Goal: Task Accomplishment & Management: Use online tool/utility

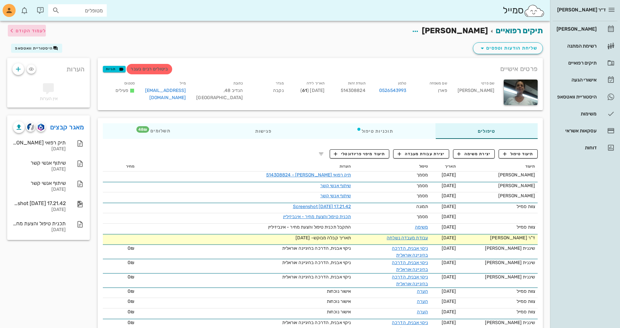
click at [34, 30] on span "לעמוד הקודם" at bounding box center [31, 31] width 30 height 6
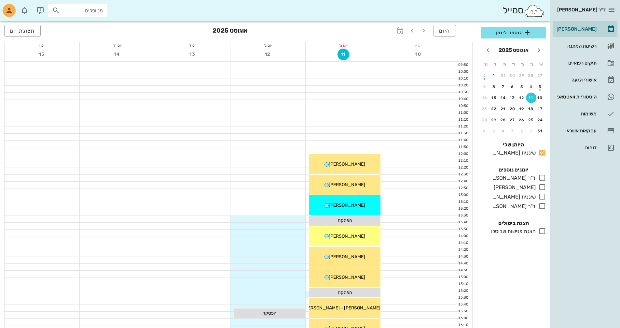
scroll to position [276, 0]
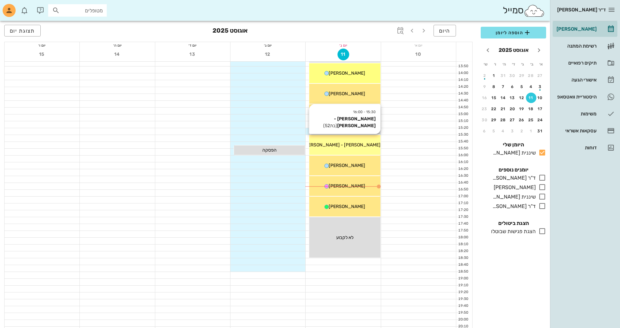
click at [356, 148] on div "15:30 - 16:00 [PERSON_NAME] - [PERSON_NAME] (בת 52 ) [PERSON_NAME] - [PERSON_NA…" at bounding box center [344, 145] width 71 height 20
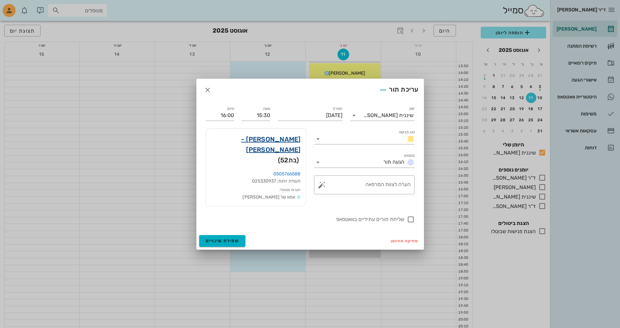
click at [276, 145] on link "[PERSON_NAME] - [PERSON_NAME]" at bounding box center [256, 144] width 90 height 21
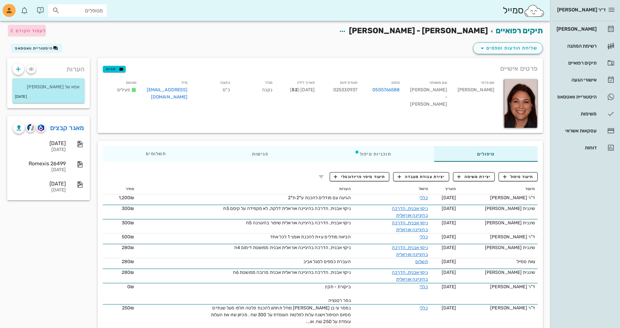
click at [45, 31] on span "לעמוד הקודם" at bounding box center [31, 31] width 30 height 6
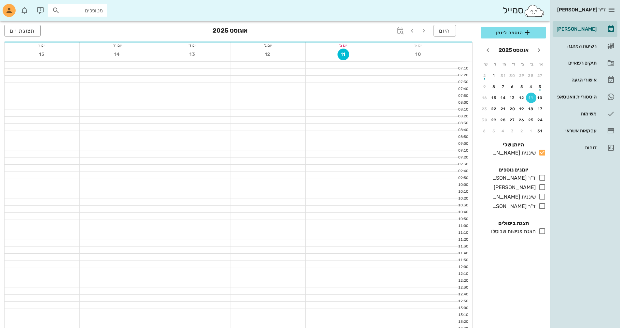
scroll to position [276, 0]
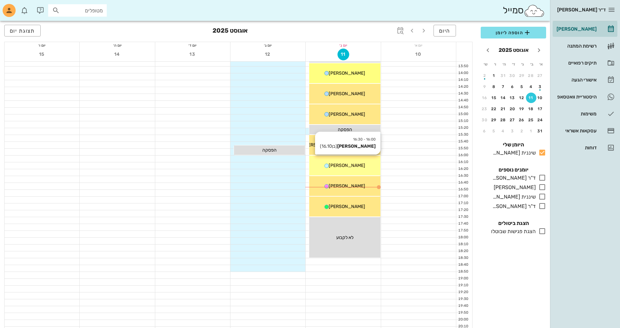
click at [352, 167] on span "[PERSON_NAME]" at bounding box center [347, 166] width 36 height 6
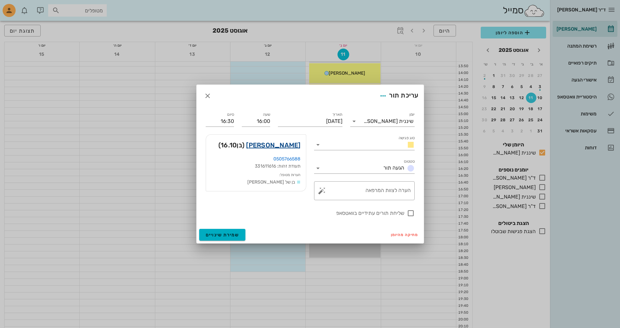
click at [280, 145] on link "[PERSON_NAME]" at bounding box center [273, 145] width 54 height 10
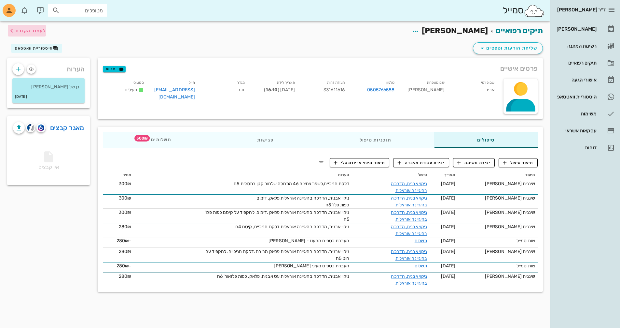
click at [35, 31] on span "לעמוד הקודם" at bounding box center [31, 31] width 30 height 6
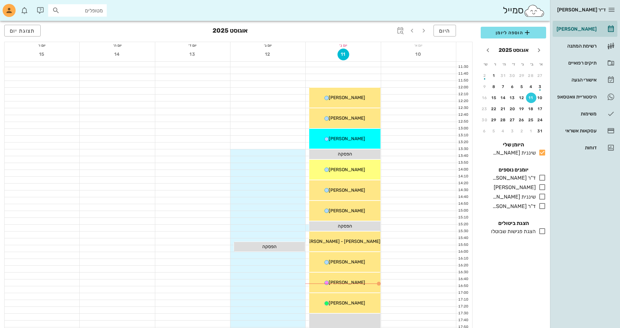
scroll to position [211, 0]
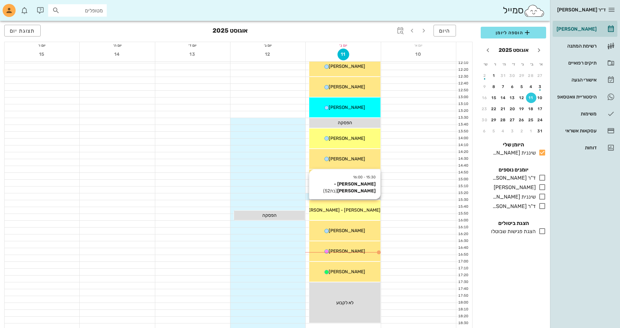
drag, startPoint x: 364, startPoint y: 210, endPoint x: 364, endPoint y: 214, distance: 3.6
click at [364, 212] on div "[PERSON_NAME] - [PERSON_NAME]" at bounding box center [344, 209] width 71 height 7
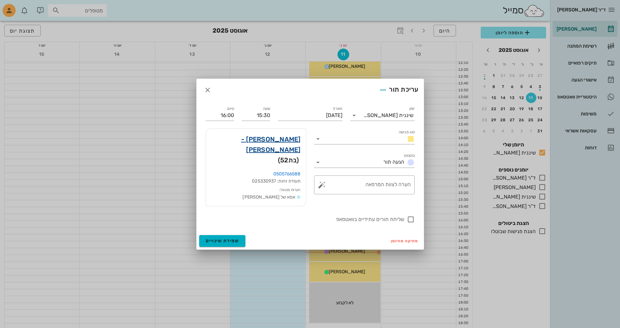
click at [277, 148] on link "[PERSON_NAME] - [PERSON_NAME]" at bounding box center [256, 144] width 90 height 21
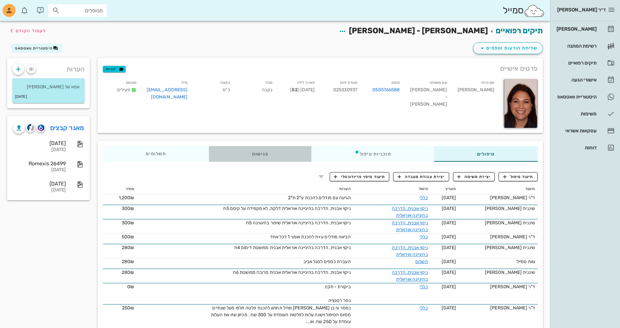
click at [255, 156] on div "פגישות" at bounding box center [260, 154] width 103 height 16
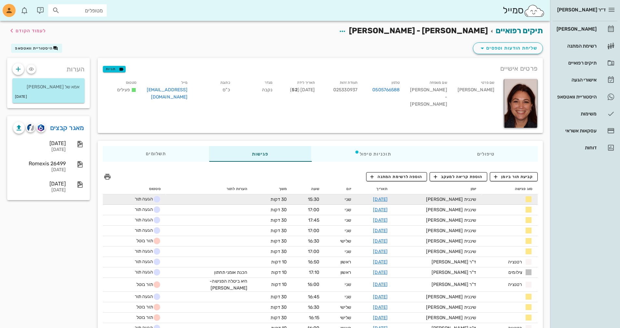
click at [460, 200] on div "שיננית [PERSON_NAME]" at bounding box center [437, 199] width 78 height 7
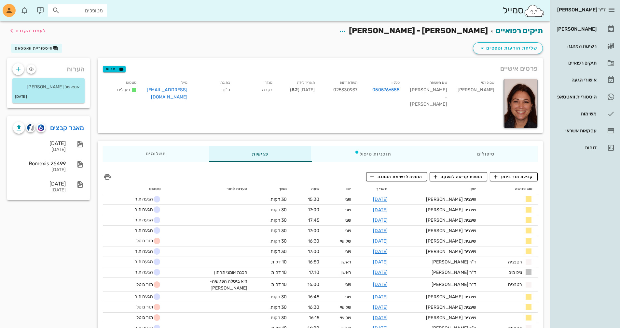
click at [48, 32] on div "תיקים רפואיים [PERSON_NAME] - [PERSON_NAME] לעמוד הקודם" at bounding box center [275, 31] width 544 height 20
click at [33, 30] on span "לעמוד הקודם" at bounding box center [31, 31] width 30 height 6
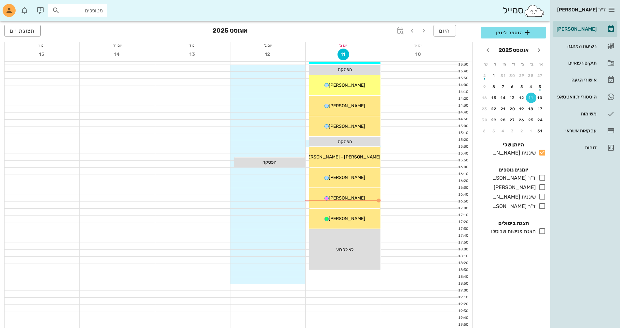
scroll to position [308, 0]
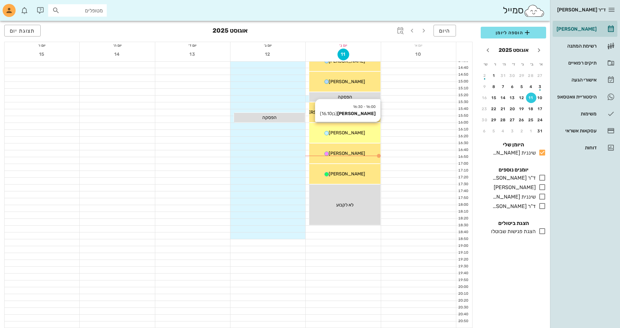
click at [353, 134] on span "[PERSON_NAME]" at bounding box center [347, 133] width 36 height 6
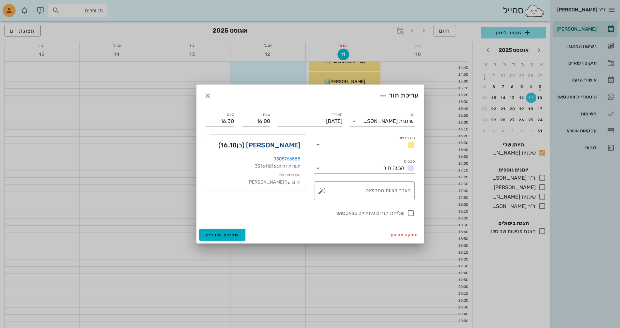
click at [281, 145] on link "[PERSON_NAME]" at bounding box center [273, 145] width 54 height 10
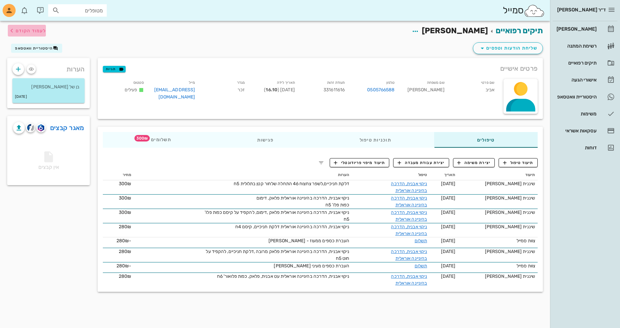
click at [25, 32] on span "לעמוד הקודם" at bounding box center [31, 31] width 30 height 6
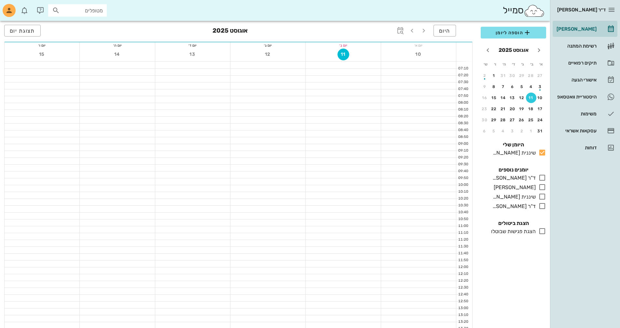
scroll to position [308, 0]
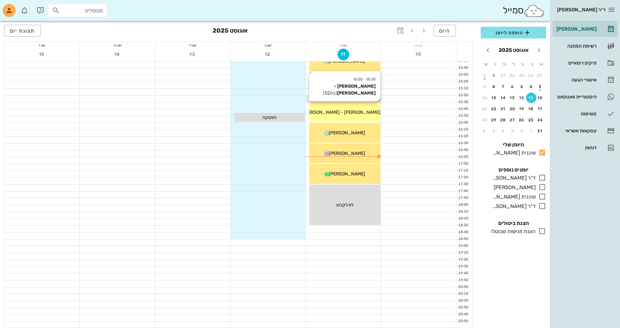
click at [359, 112] on span "[PERSON_NAME] - [PERSON_NAME]" at bounding box center [342, 112] width 77 height 6
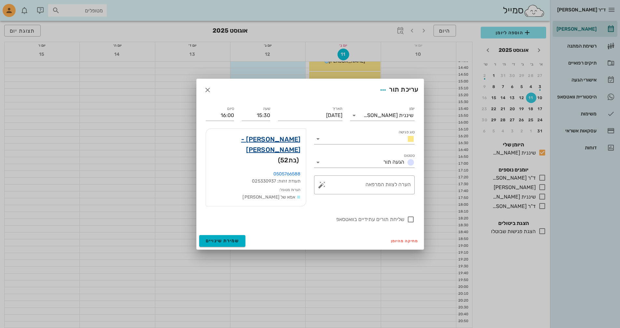
click at [262, 141] on link "[PERSON_NAME] - [PERSON_NAME]" at bounding box center [256, 144] width 90 height 21
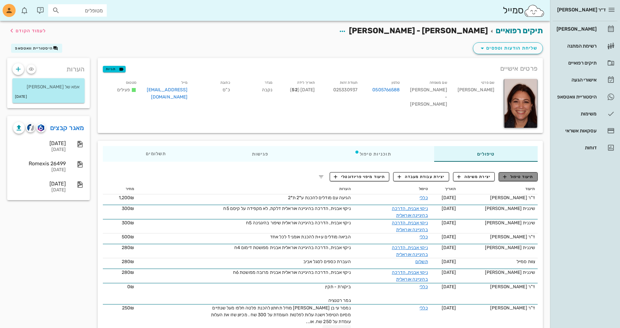
click at [522, 178] on span "תיעוד טיפול" at bounding box center [518, 177] width 30 height 6
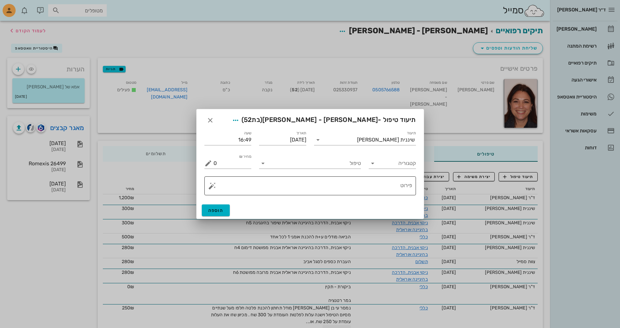
drag, startPoint x: 387, startPoint y: 183, endPoint x: 391, endPoint y: 185, distance: 3.8
click at [388, 184] on textarea "פירוט" at bounding box center [313, 187] width 199 height 16
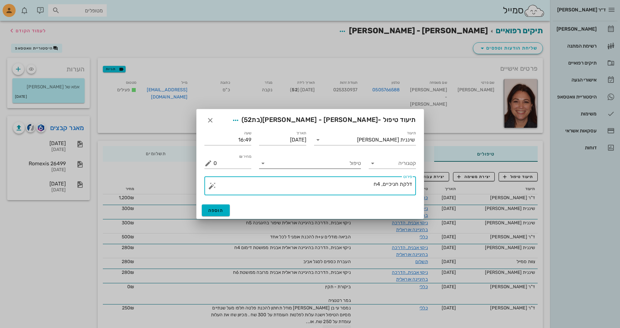
type textarea "דלקת חניכיים, 4ח"
click at [293, 163] on input "טיפול" at bounding box center [314, 163] width 93 height 10
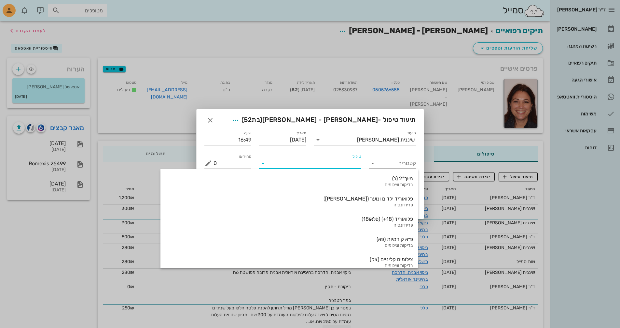
click at [371, 162] on icon at bounding box center [373, 163] width 8 height 8
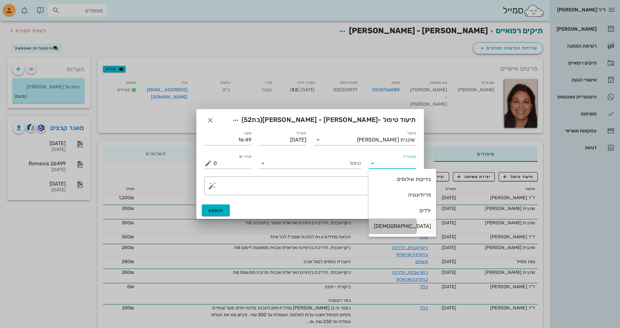
click at [399, 227] on div "[DEMOGRAPHIC_DATA]" at bounding box center [402, 226] width 57 height 6
click at [272, 162] on input "טיפול" at bounding box center [314, 163] width 93 height 10
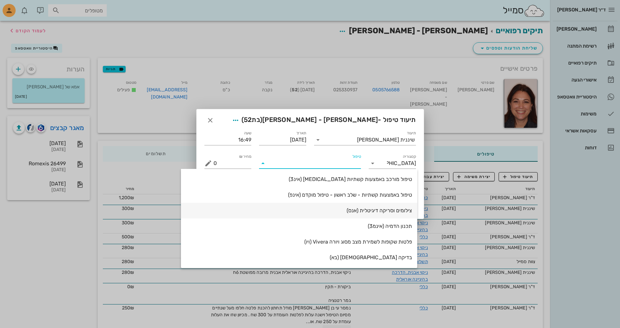
scroll to position [263, 0]
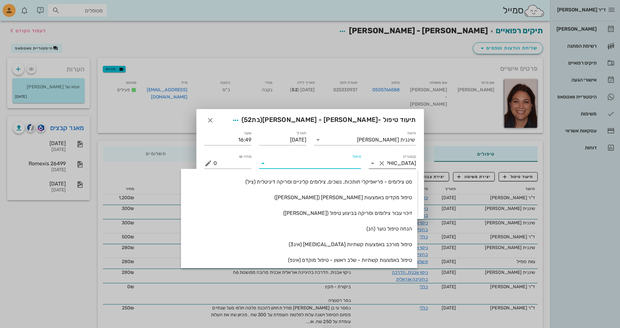
click at [373, 164] on icon at bounding box center [373, 163] width 8 height 8
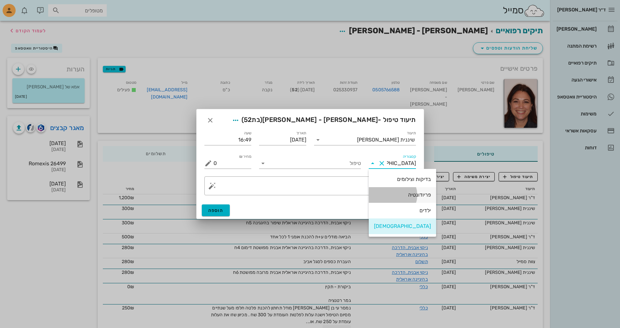
click at [394, 197] on div "פריודונטיה" at bounding box center [402, 194] width 57 height 6
type input "פריודונטיה"
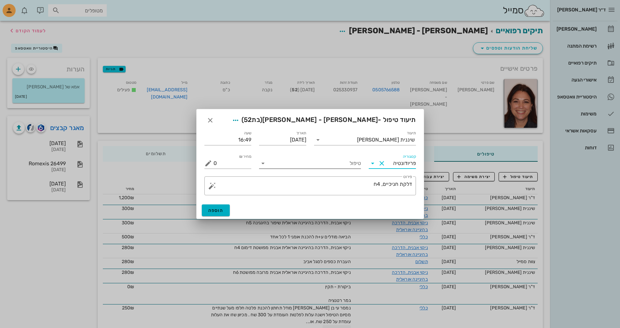
click at [288, 163] on input "טיפול" at bounding box center [314, 163] width 93 height 10
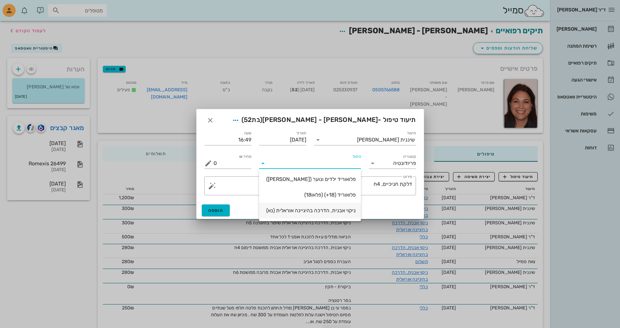
click at [348, 212] on div "ניקוי אבנית, הדרכה בהיגיינה אוראלית (נא)" at bounding box center [310, 210] width 92 height 6
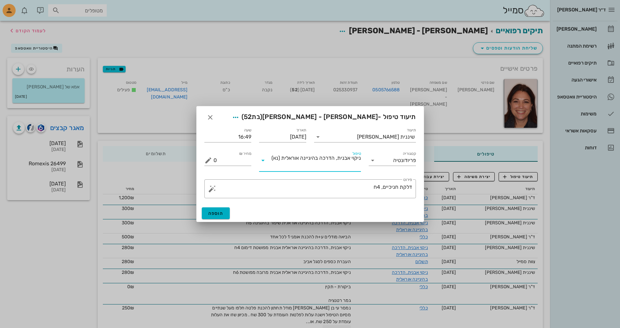
type input "300"
click at [217, 213] on span "הוספה" at bounding box center [215, 213] width 15 height 6
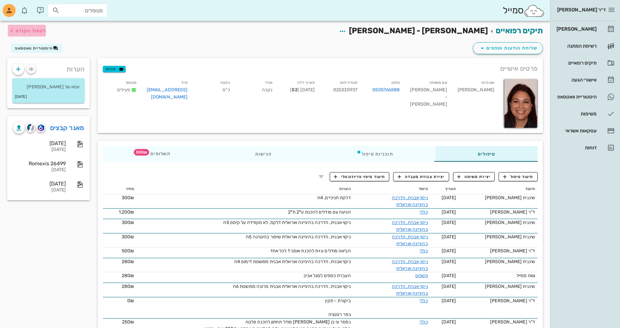
click at [24, 30] on span "לעמוד הקודם" at bounding box center [31, 31] width 30 height 6
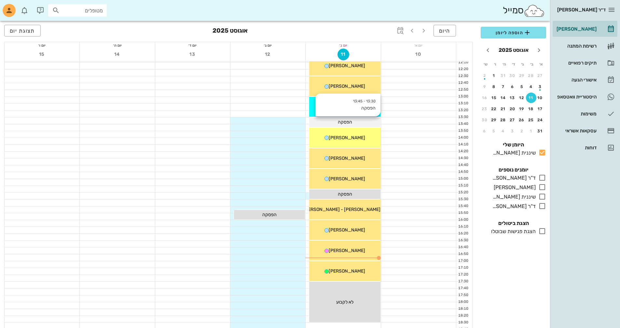
scroll to position [211, 0]
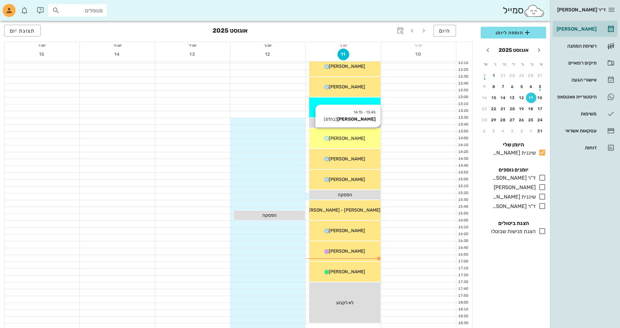
click at [350, 139] on span "[PERSON_NAME]" at bounding box center [347, 138] width 36 height 6
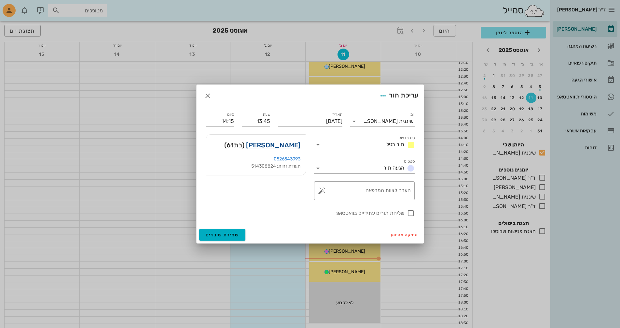
click at [290, 146] on link "[PERSON_NAME]" at bounding box center [273, 145] width 54 height 10
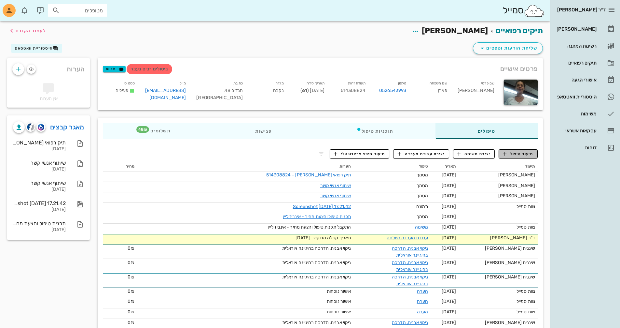
click at [520, 156] on span "תיעוד טיפול" at bounding box center [518, 154] width 30 height 6
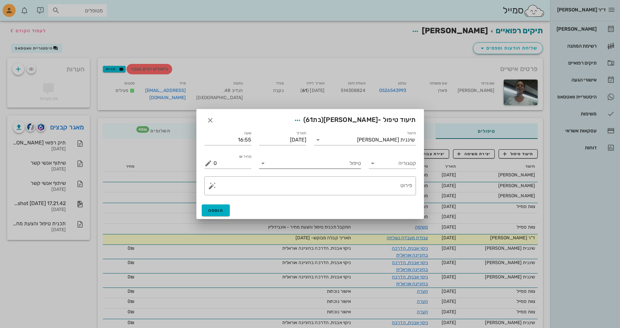
click at [303, 163] on input "טיפול" at bounding box center [314, 163] width 93 height 10
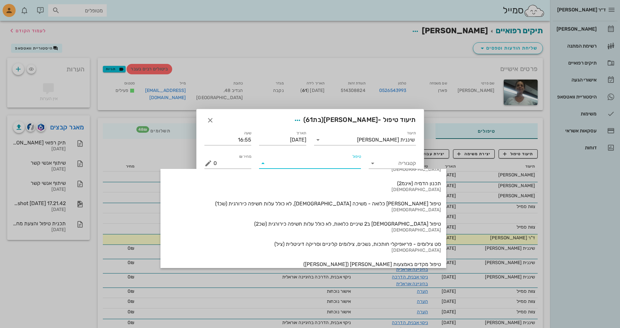
scroll to position [354, 0]
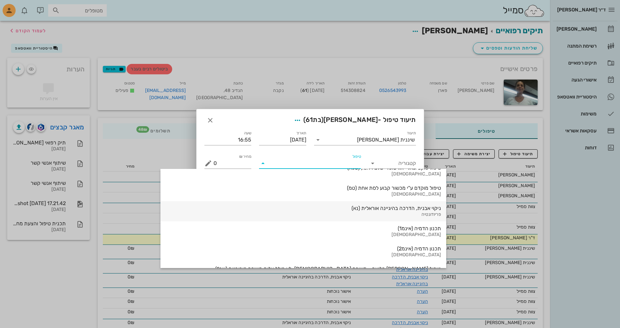
click at [348, 207] on div "ניקוי אבנית, הדרכה בהיגיינה אוראלית (נא)" at bounding box center [304, 208] width 276 height 6
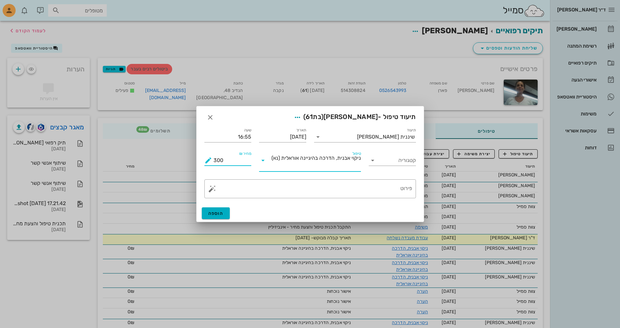
drag, startPoint x: 229, startPoint y: 159, endPoint x: 213, endPoint y: 159, distance: 16.3
click at [213, 159] on div "מחיר ₪ 300" at bounding box center [228, 160] width 47 height 10
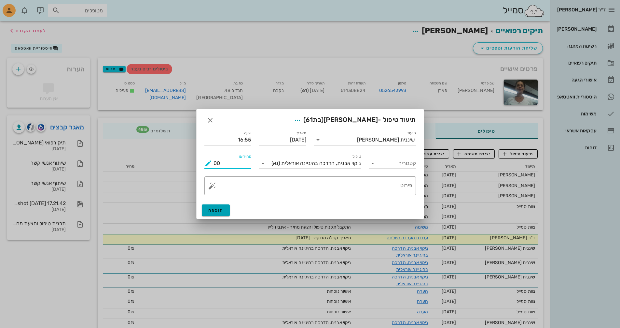
type input "00"
click at [220, 211] on span "הוספה" at bounding box center [215, 210] width 15 height 6
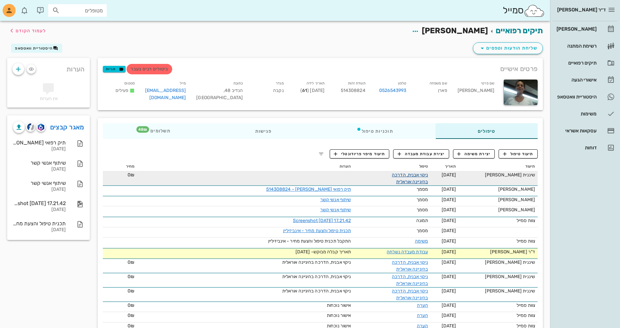
click at [419, 174] on link "ניקוי אבנית, הדרכה בהיגיינה אוראלית" at bounding box center [410, 178] width 36 height 12
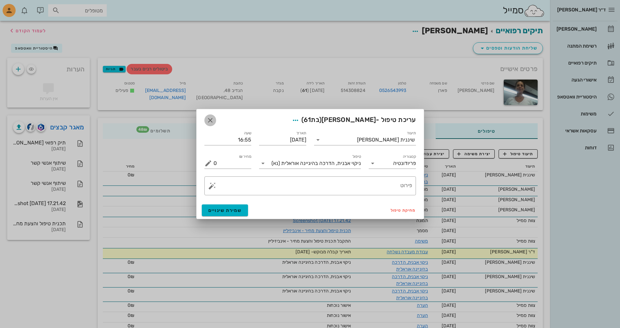
click at [210, 118] on icon "button" at bounding box center [210, 120] width 8 height 8
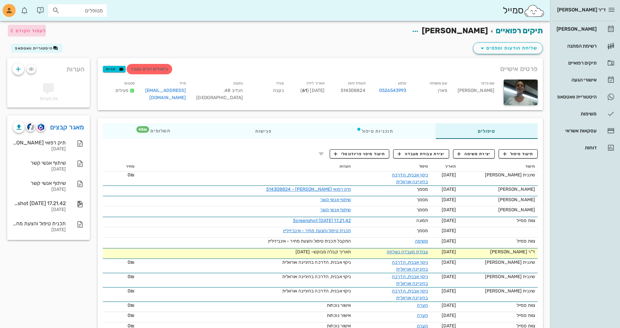
click at [37, 32] on span "לעמוד הקודם" at bounding box center [31, 31] width 30 height 6
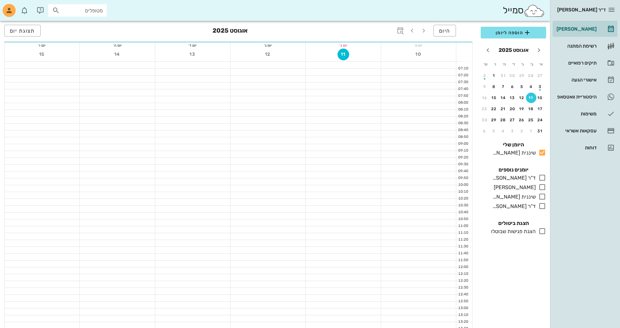
scroll to position [211, 0]
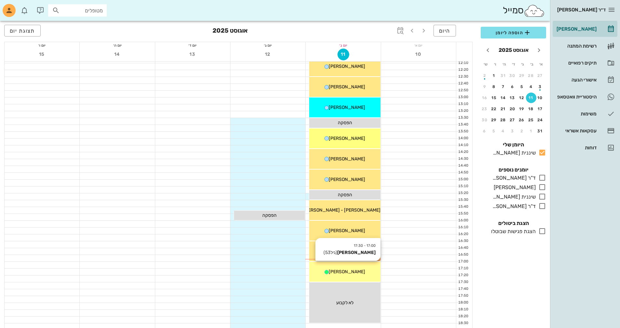
click at [359, 273] on span "[PERSON_NAME]" at bounding box center [347, 272] width 36 height 6
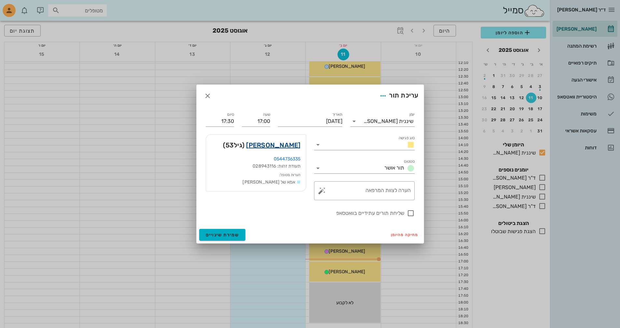
click at [284, 144] on link "[PERSON_NAME]" at bounding box center [273, 145] width 54 height 10
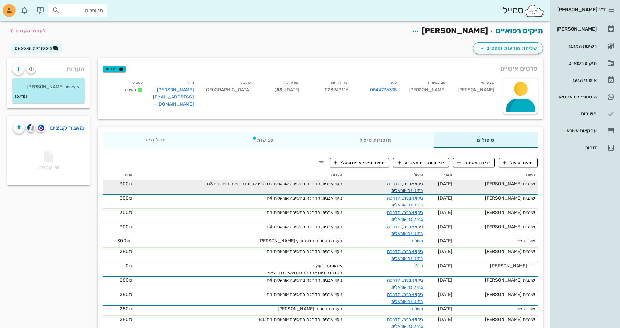
drag, startPoint x: 410, startPoint y: 183, endPoint x: 406, endPoint y: 184, distance: 4.7
click at [410, 183] on link "ניקוי אבנית, הדרכה בהיגיינה אוראלית" at bounding box center [405, 187] width 36 height 12
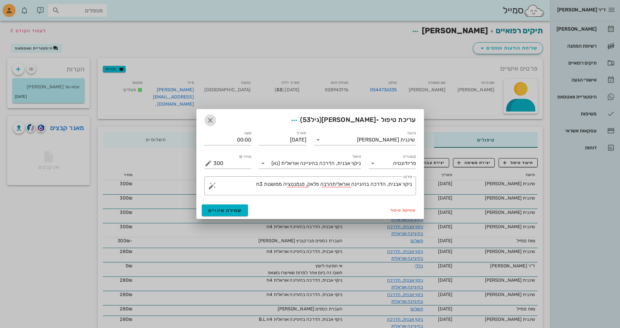
drag, startPoint x: 208, startPoint y: 120, endPoint x: 213, endPoint y: 120, distance: 4.9
click at [209, 120] on icon "button" at bounding box center [210, 120] width 8 height 8
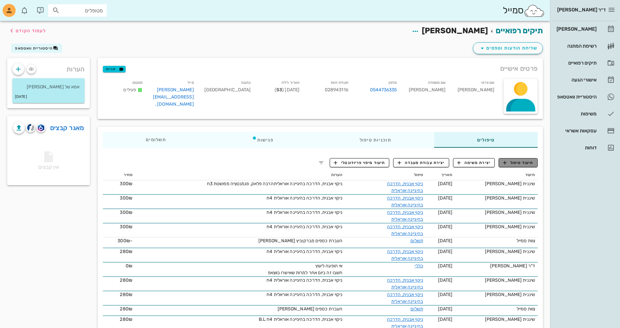
click at [521, 165] on span "תיעוד טיפול" at bounding box center [518, 163] width 30 height 6
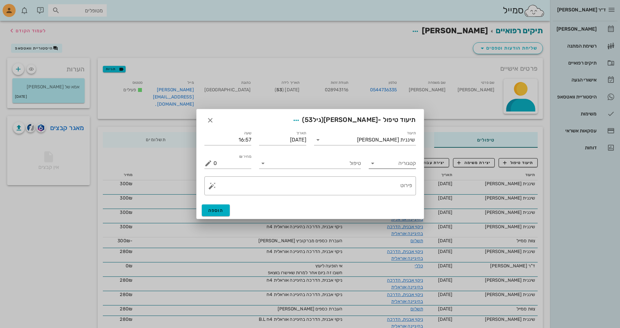
click at [392, 166] on input "קטגוריה" at bounding box center [397, 163] width 37 height 10
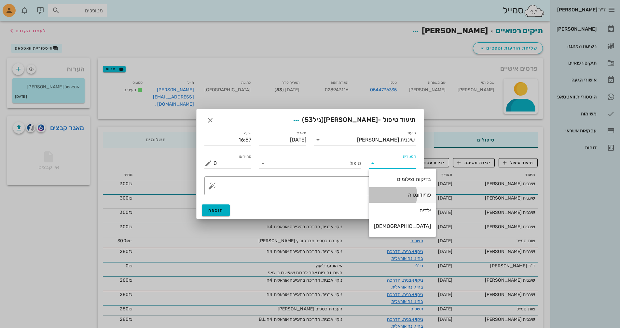
click at [399, 195] on div "פריודונטיה" at bounding box center [402, 194] width 57 height 6
type input "פריודונטיה"
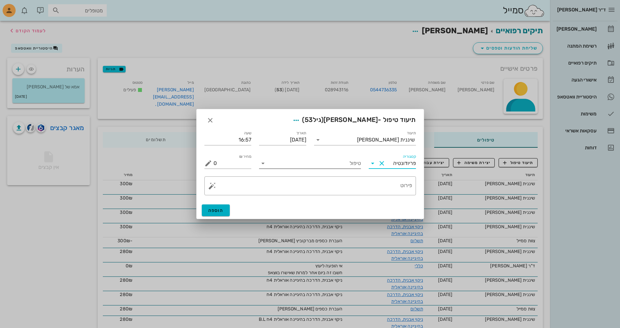
click at [317, 168] on input "טיפול" at bounding box center [314, 163] width 93 height 10
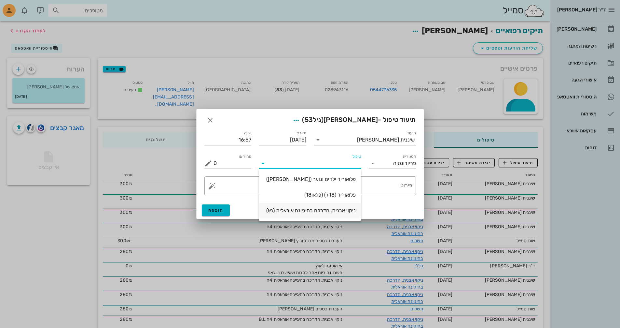
click at [328, 211] on div "ניקוי אבנית, הדרכה בהיגיינה אוראלית (נא)" at bounding box center [310, 210] width 92 height 6
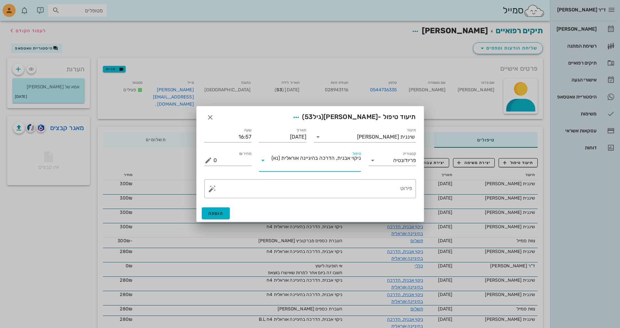
type input "300"
click at [398, 190] on textarea "פירוט" at bounding box center [313, 190] width 199 height 16
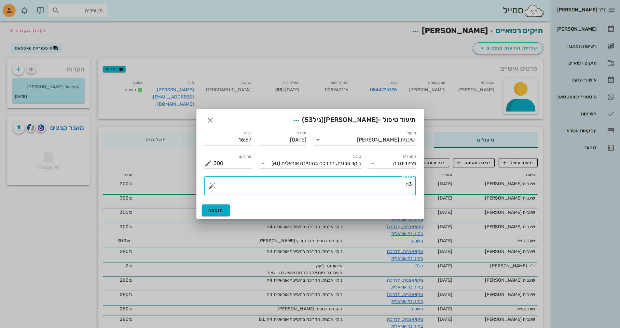
click at [412, 183] on textarea "3ח" at bounding box center [313, 187] width 199 height 16
type textarea "פגמנטציה מפושטת,3ח"
click at [221, 211] on span "הוספה" at bounding box center [215, 210] width 15 height 6
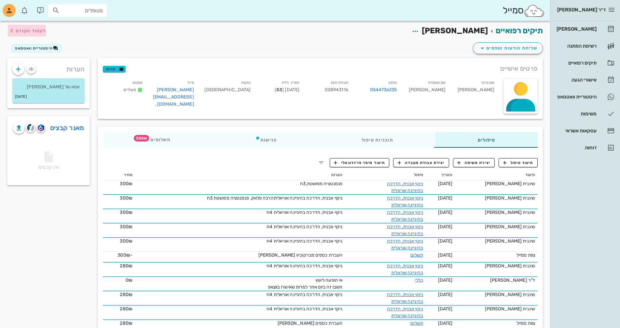
click at [39, 29] on span "לעמוד הקודם" at bounding box center [31, 31] width 30 height 6
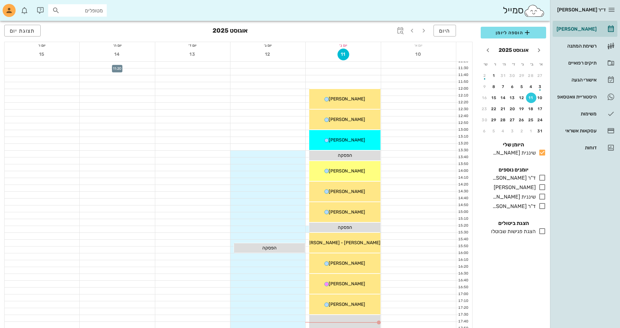
scroll to position [211, 0]
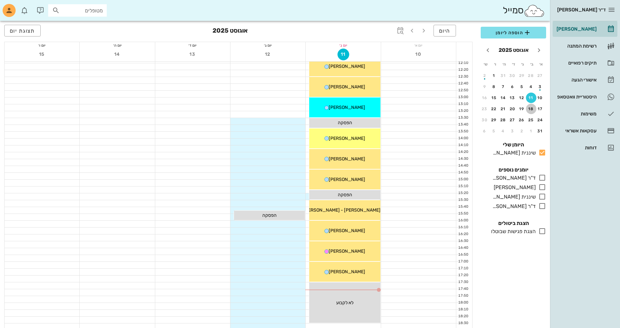
click at [533, 109] on div "18" at bounding box center [531, 108] width 10 height 5
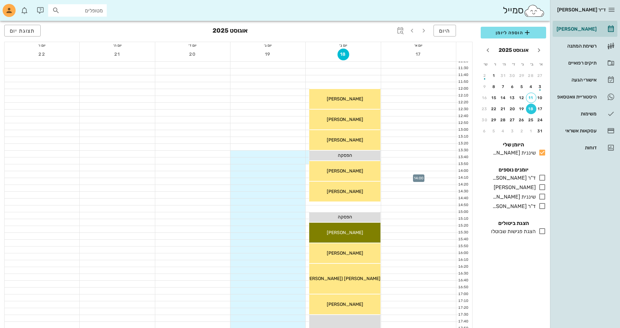
scroll to position [243, 0]
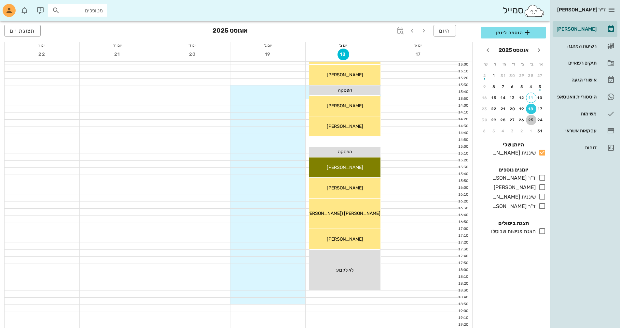
click at [533, 120] on div "25" at bounding box center [531, 120] width 10 height 5
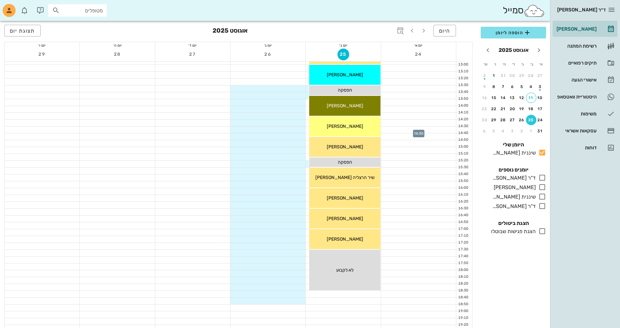
scroll to position [178, 0]
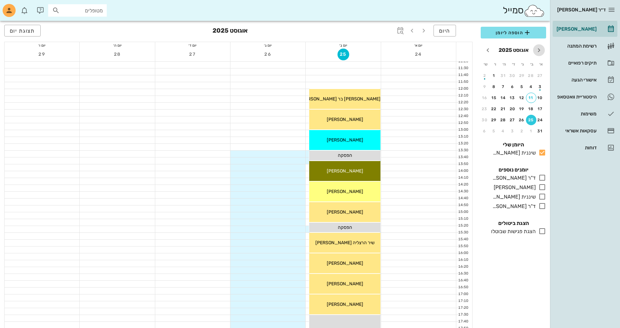
click at [540, 51] on icon "חודש שעבר" at bounding box center [539, 50] width 8 height 8
click at [520, 74] on div "1" at bounding box center [522, 75] width 10 height 5
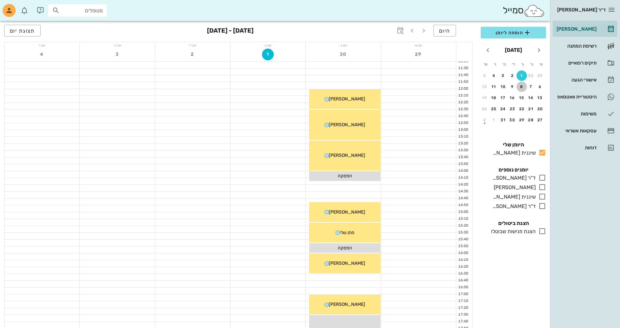
click at [520, 87] on div "8" at bounding box center [522, 86] width 10 height 5
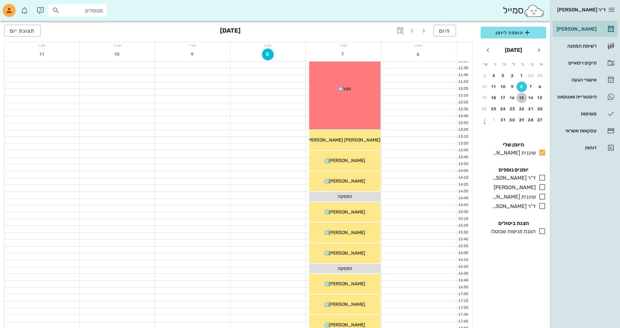
click at [521, 96] on div "15" at bounding box center [522, 97] width 10 height 5
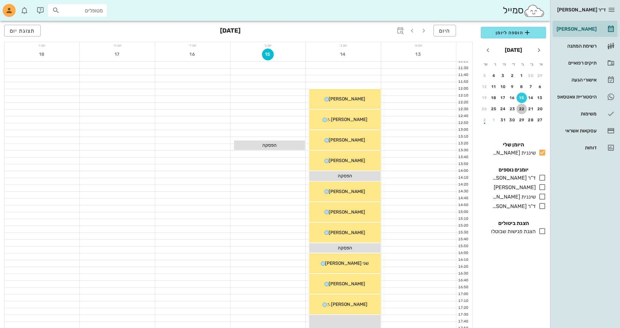
click at [522, 110] on div "22" at bounding box center [522, 108] width 10 height 5
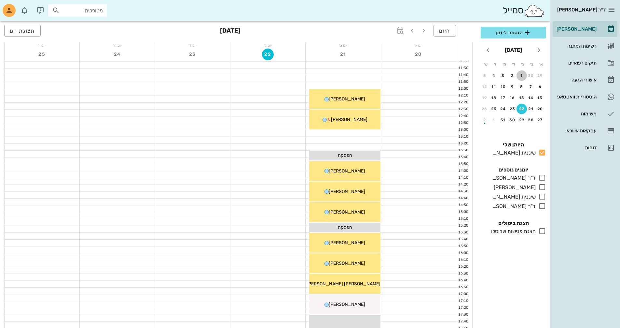
click at [522, 73] on div "1" at bounding box center [522, 75] width 10 height 5
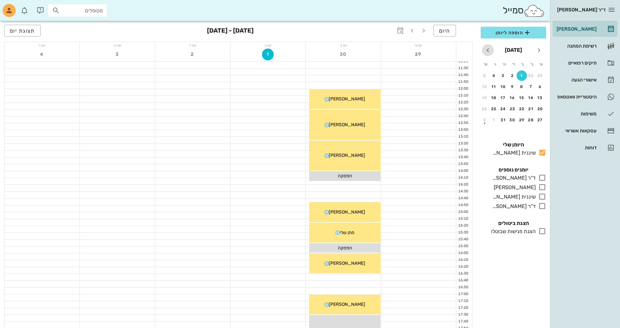
click at [489, 51] on icon "חודש הבא" at bounding box center [488, 50] width 8 height 8
click at [531, 89] on div "4" at bounding box center [531, 86] width 10 height 5
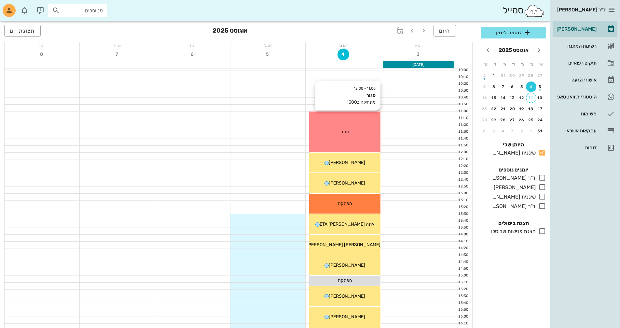
scroll to position [113, 0]
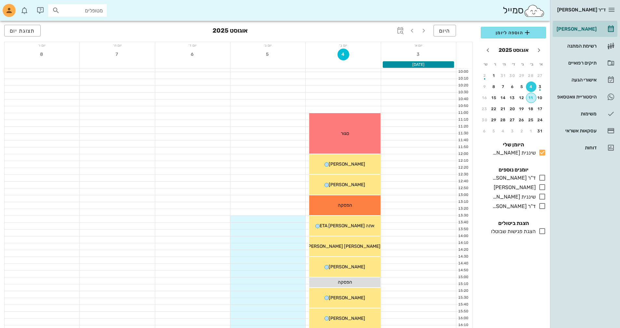
click at [530, 98] on div "11" at bounding box center [532, 97] width 10 height 5
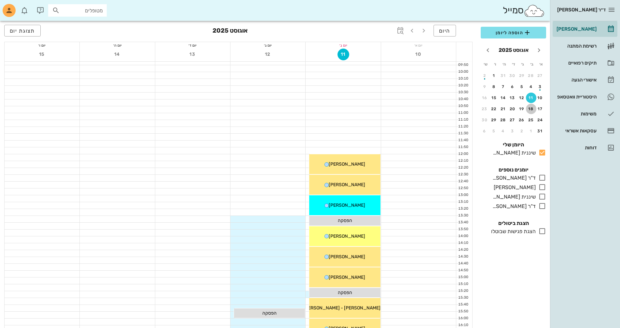
drag, startPoint x: 529, startPoint y: 108, endPoint x: 505, endPoint y: 150, distance: 48.7
click at [529, 108] on div "18" at bounding box center [531, 108] width 10 height 5
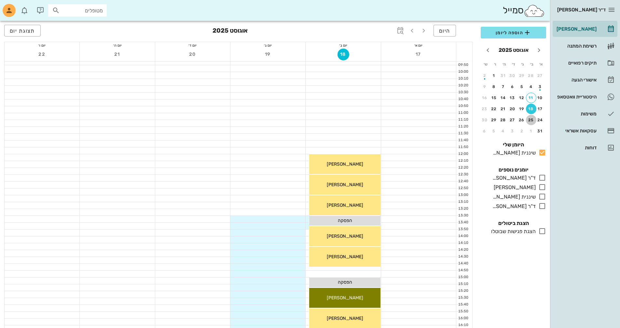
click at [530, 120] on div "25" at bounding box center [531, 120] width 10 height 5
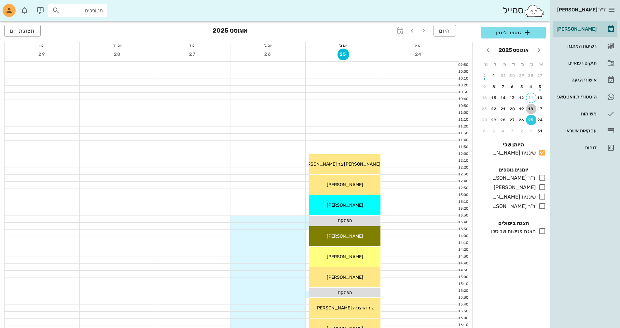
click at [531, 106] on div "18" at bounding box center [531, 108] width 10 height 5
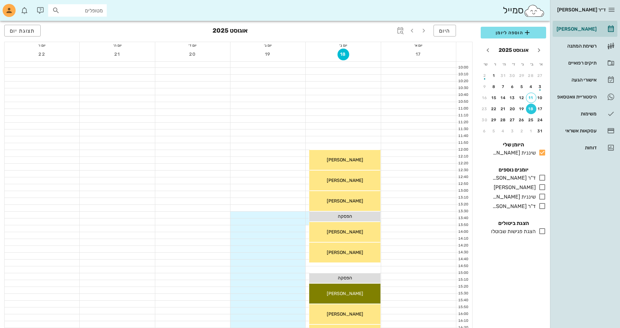
scroll to position [211, 0]
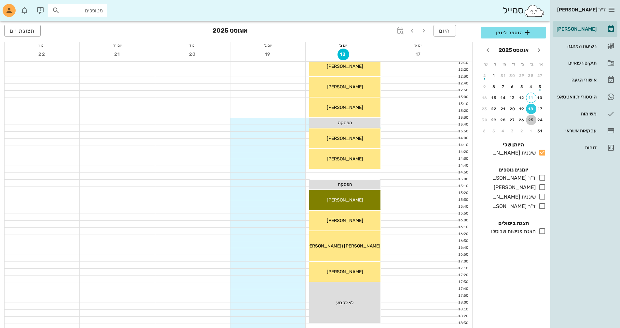
click at [532, 120] on div "25" at bounding box center [531, 120] width 10 height 5
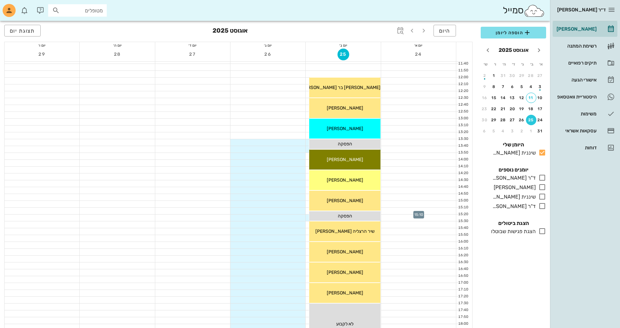
scroll to position [178, 0]
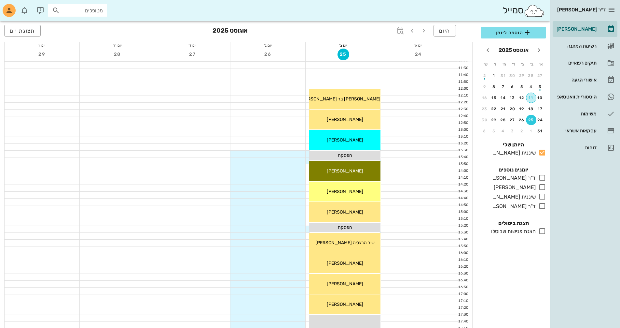
click at [532, 96] on div "11" at bounding box center [532, 97] width 10 height 5
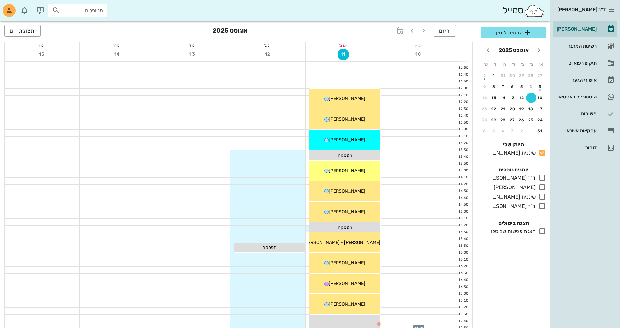
scroll to position [178, 0]
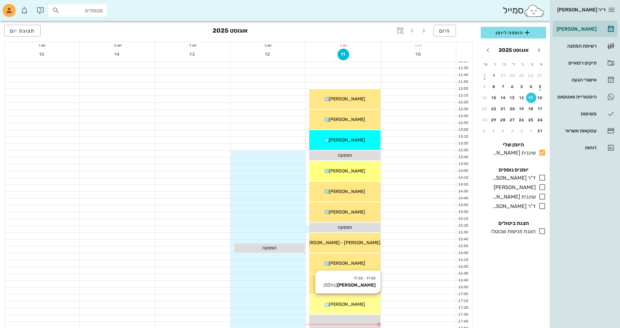
click at [366, 306] on div "[PERSON_NAME]" at bounding box center [344, 304] width 71 height 7
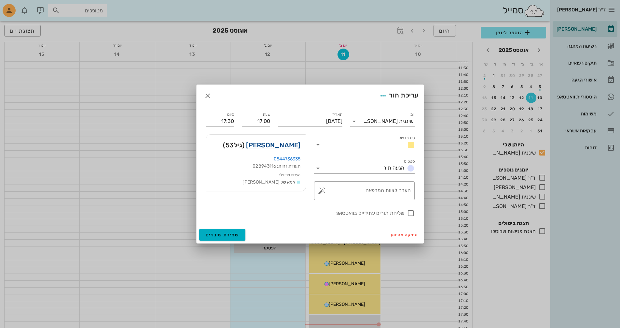
click at [291, 144] on link "[PERSON_NAME]" at bounding box center [273, 145] width 54 height 10
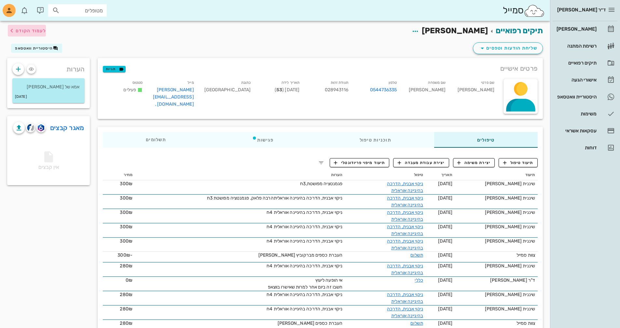
click at [39, 32] on span "לעמוד הקודם" at bounding box center [31, 31] width 30 height 6
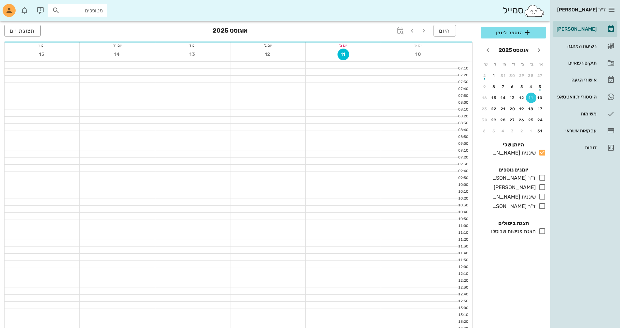
scroll to position [178, 0]
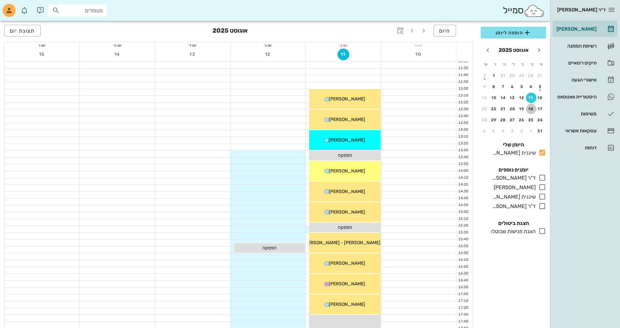
click at [530, 108] on div "18" at bounding box center [531, 108] width 10 height 5
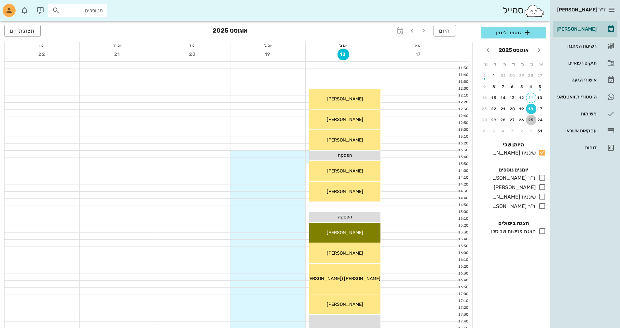
click at [531, 117] on button "25" at bounding box center [531, 120] width 10 height 10
